Goal: Communication & Community: Answer question/provide support

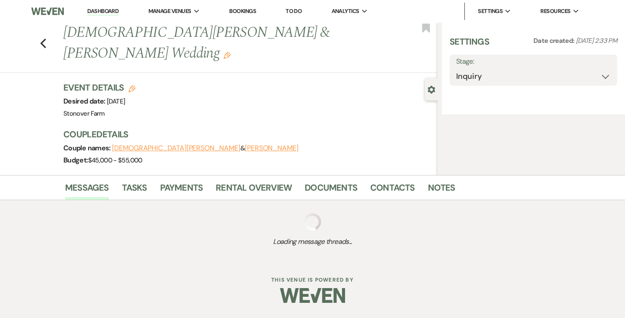
select select "5"
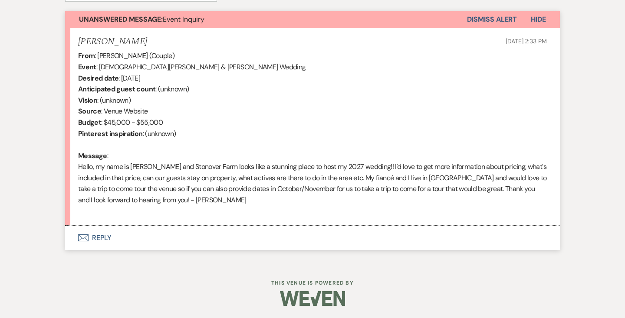
scroll to position [312, 0]
click at [100, 235] on button "Envelope Reply" at bounding box center [312, 237] width 495 height 24
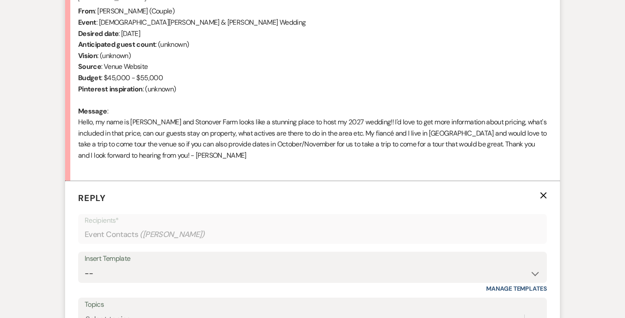
scroll to position [468, 0]
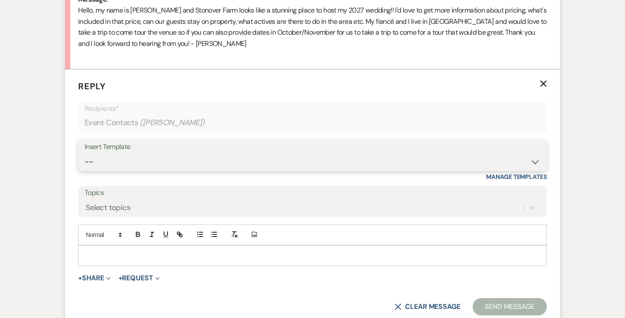
click at [138, 159] on select "-- Weven Planning Portal Introduction (Booked Events) Contract (Pre-Booked Lead…" at bounding box center [313, 162] width 456 height 17
select select "2446"
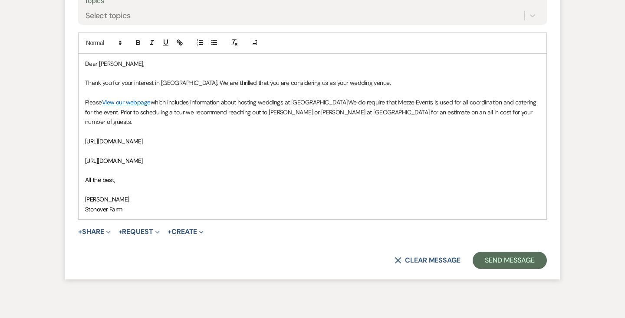
scroll to position [668, 0]
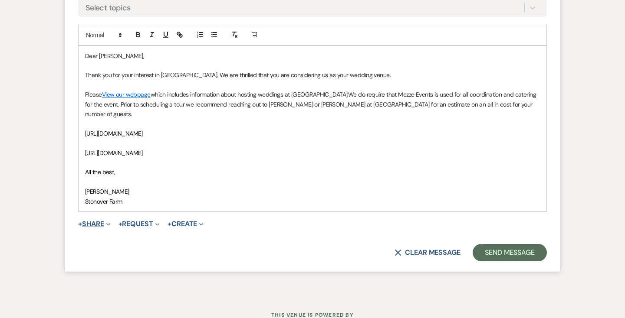
click at [110, 223] on icon "Expand" at bounding box center [108, 225] width 4 height 4
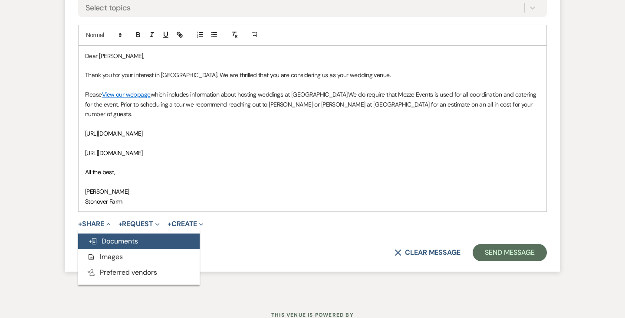
click at [107, 237] on span "Doc Upload Documents" at bounding box center [113, 241] width 49 height 9
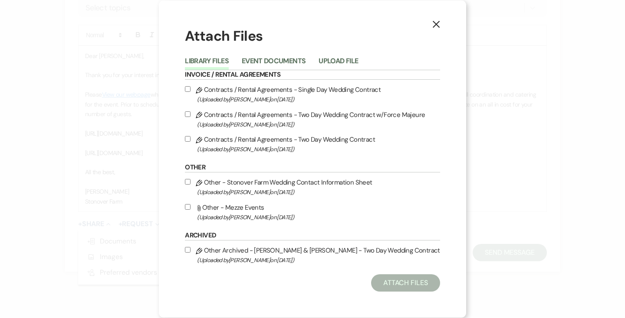
click at [188, 207] on input "Attach File Other - Mezze Events (Uploaded by [PERSON_NAME] on [DATE] )" at bounding box center [188, 207] width 6 height 6
checkbox input "true"
click at [397, 283] on button "Attach Files" at bounding box center [405, 283] width 69 height 17
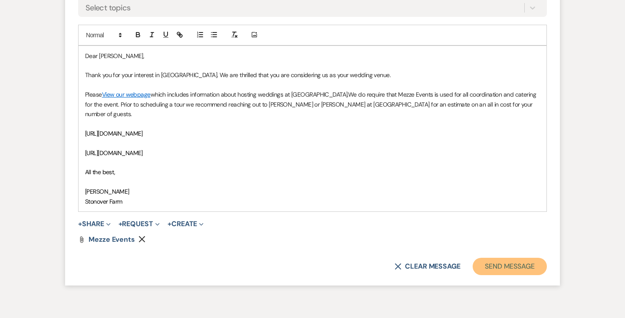
click at [485, 259] on button "Send Message" at bounding box center [510, 266] width 74 height 17
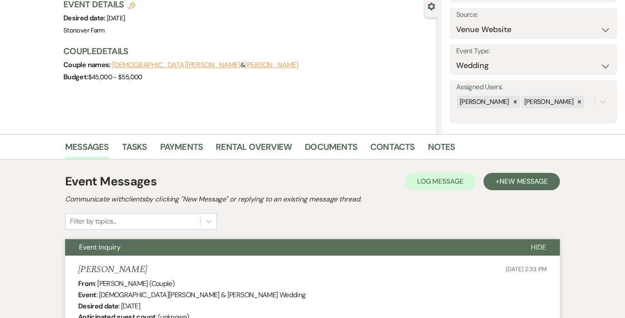
scroll to position [0, 0]
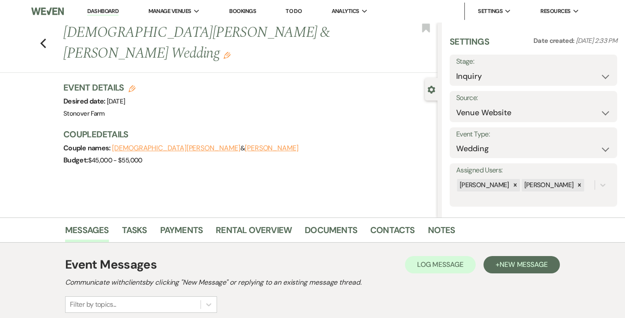
click at [105, 12] on link "Dashboard" at bounding box center [102, 11] width 31 height 8
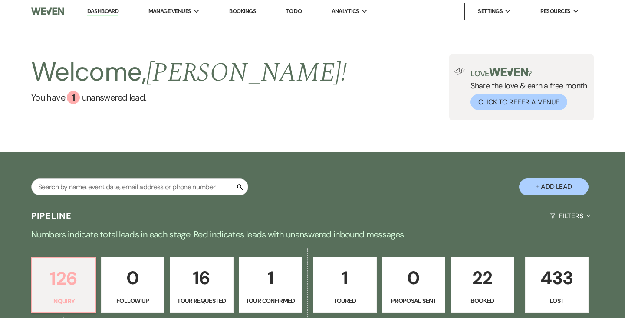
click at [68, 282] on p "126" at bounding box center [63, 278] width 53 height 29
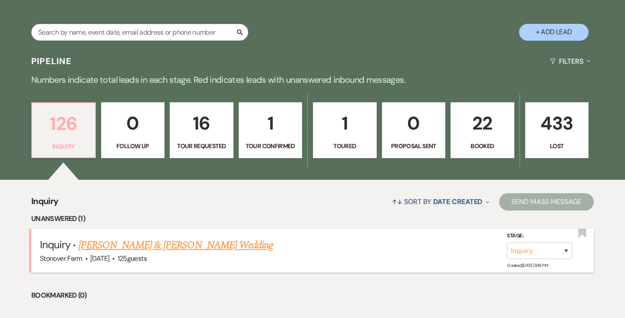
scroll to position [159, 0]
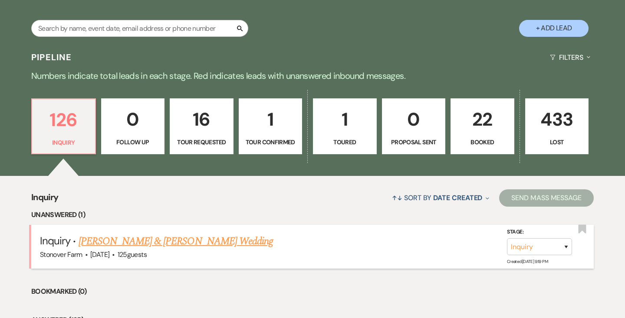
click at [130, 241] on link "[PERSON_NAME] & [PERSON_NAME] Wedding" at bounding box center [176, 242] width 194 height 16
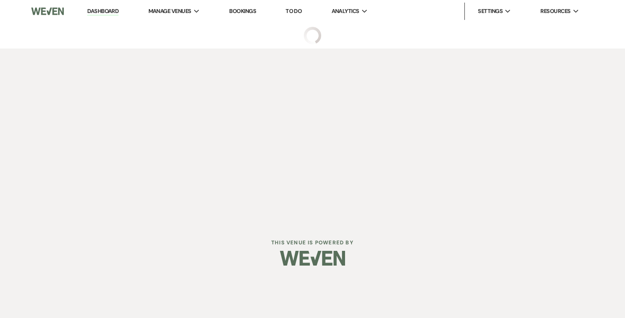
select select "5"
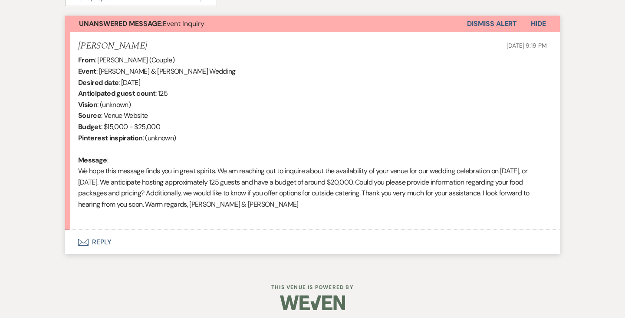
scroll to position [312, 0]
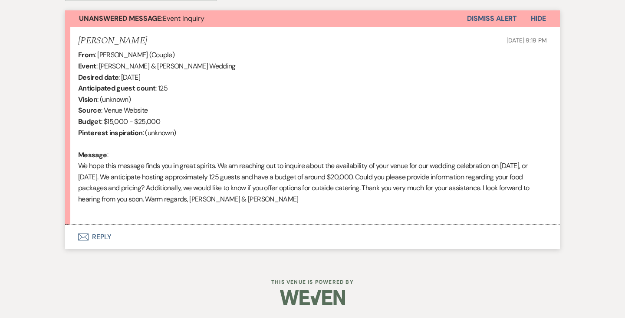
click at [105, 235] on button "Envelope Reply" at bounding box center [312, 237] width 495 height 24
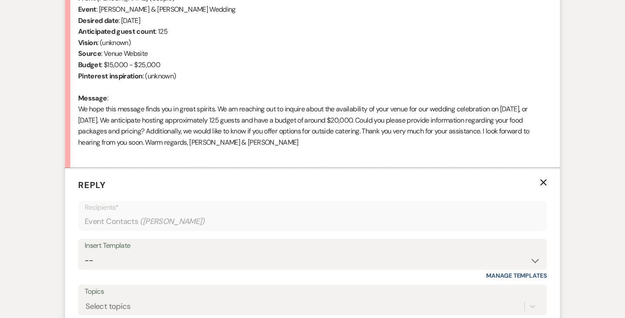
scroll to position [507, 0]
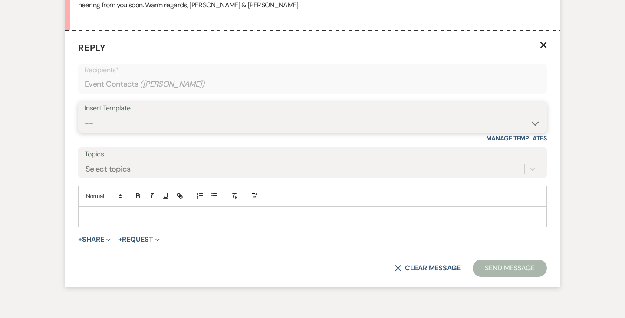
click at [151, 121] on select "-- Weven Planning Portal Introduction (Booked Events) Contract (Pre-Booked Lead…" at bounding box center [313, 123] width 456 height 17
select select "2446"
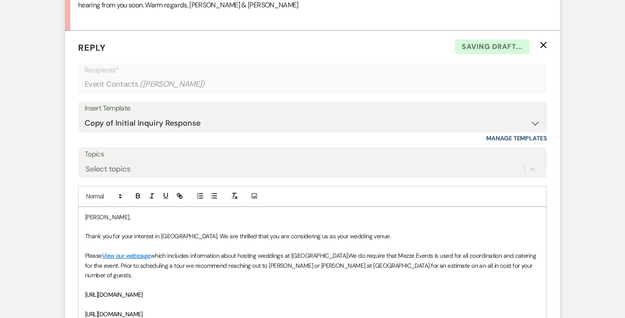
click at [85, 217] on p "[PERSON_NAME]," at bounding box center [312, 218] width 455 height 10
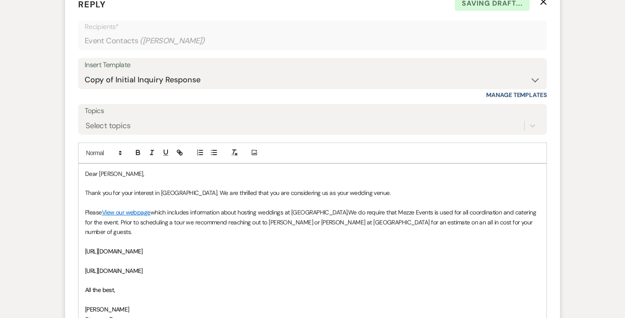
scroll to position [552, 0]
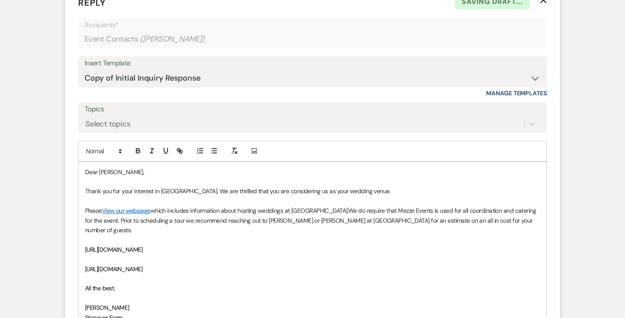
click at [397, 194] on p "Thank you for your interest in [GEOGRAPHIC_DATA]. We are thrilled that you are …" at bounding box center [312, 192] width 455 height 10
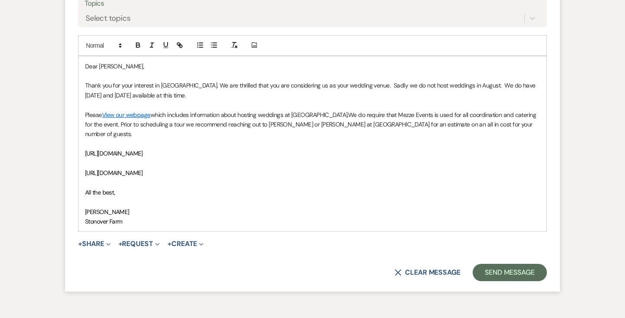
scroll to position [667, 0]
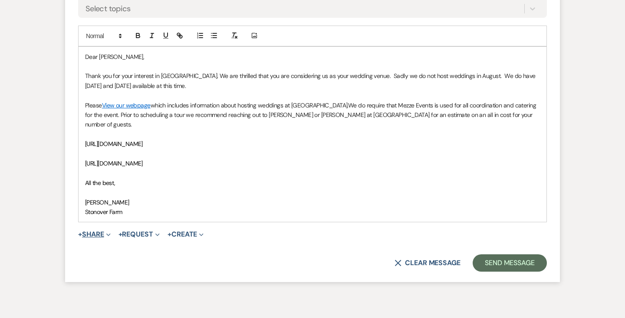
click at [111, 230] on span "Expand" at bounding box center [107, 234] width 7 height 9
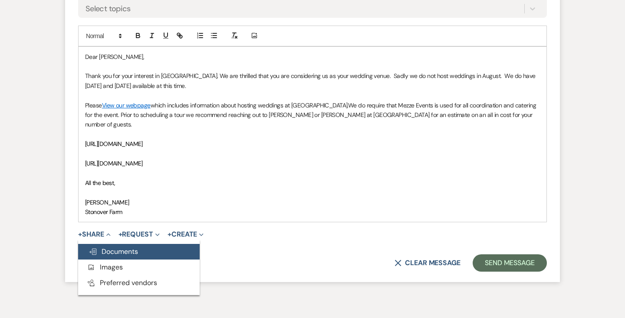
click at [98, 247] on span "Doc Upload Documents" at bounding box center [113, 251] width 49 height 9
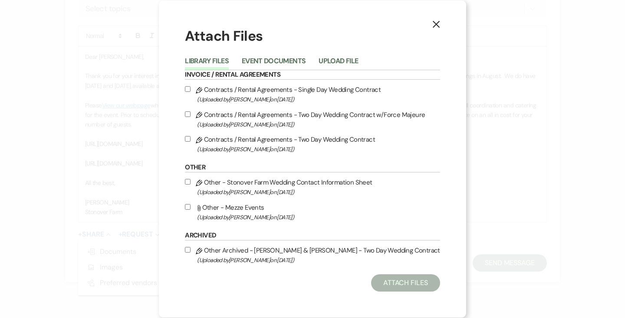
click at [189, 208] on input "Attach File Other - Mezze Events (Uploaded by [PERSON_NAME] on [DATE] )" at bounding box center [188, 207] width 6 height 6
checkbox input "true"
click at [407, 282] on button "Attach Files" at bounding box center [405, 283] width 69 height 17
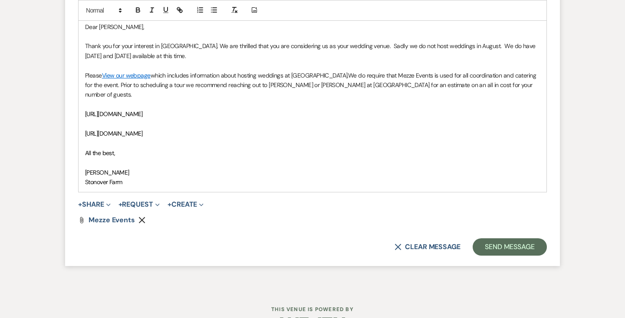
scroll to position [698, 0]
click at [502, 238] on button "Send Message" at bounding box center [510, 246] width 74 height 17
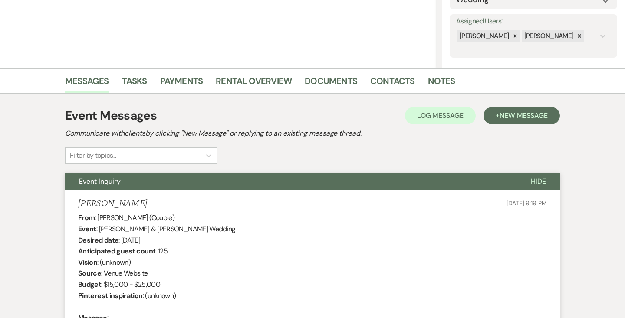
scroll to position [0, 0]
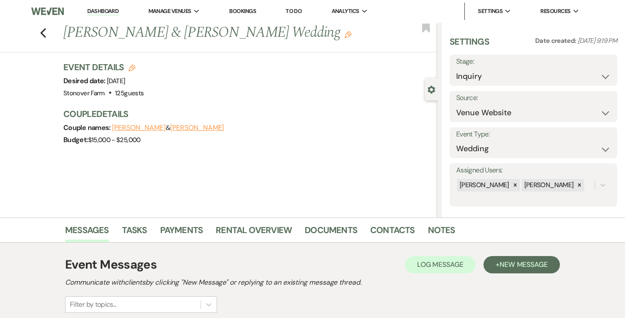
click at [106, 11] on link "Dashboard" at bounding box center [102, 11] width 31 height 8
